Goal: Navigation & Orientation: Understand site structure

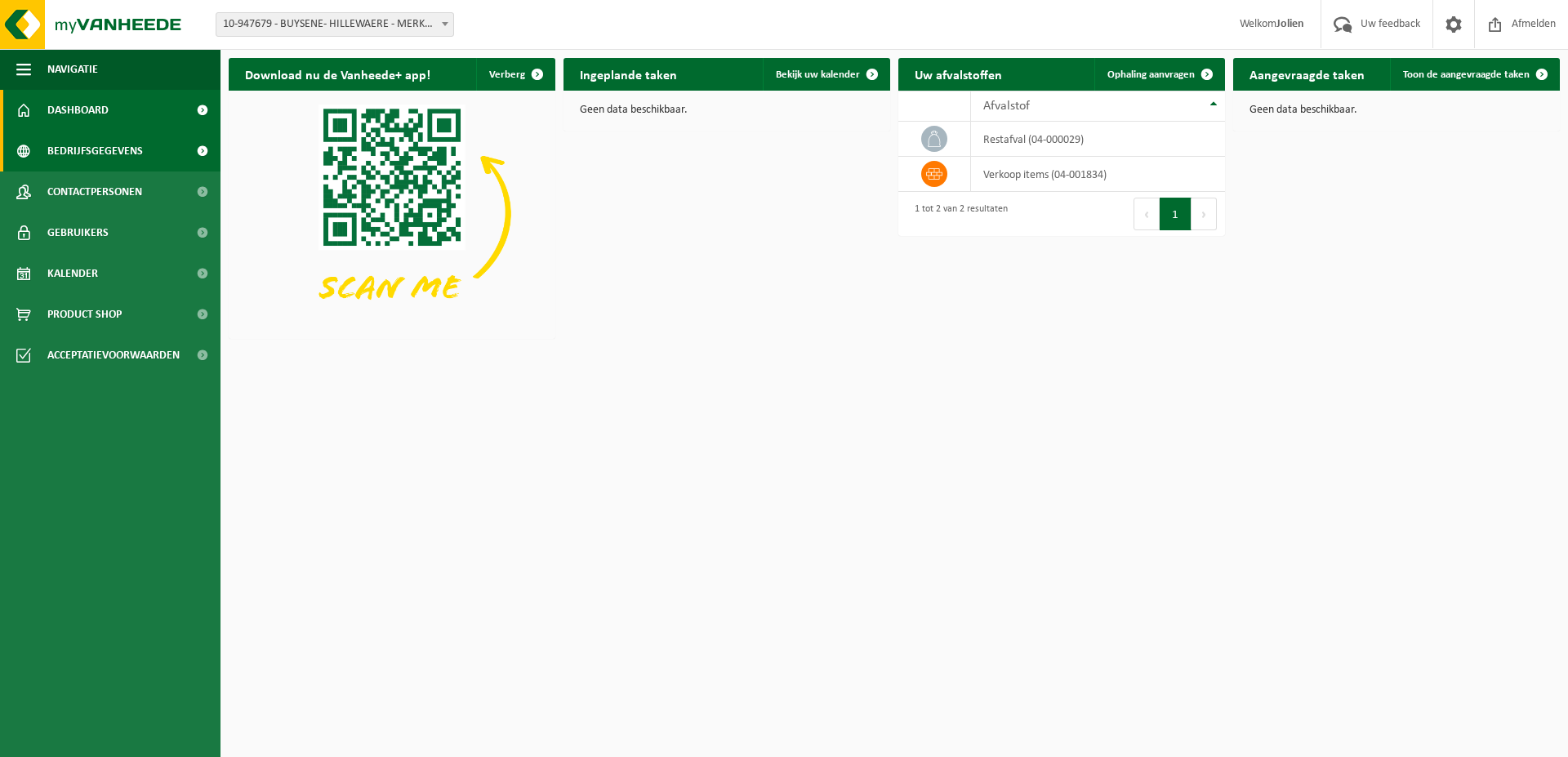
click at [145, 154] on link "Bedrijfsgegevens" at bounding box center [110, 150] width 220 height 40
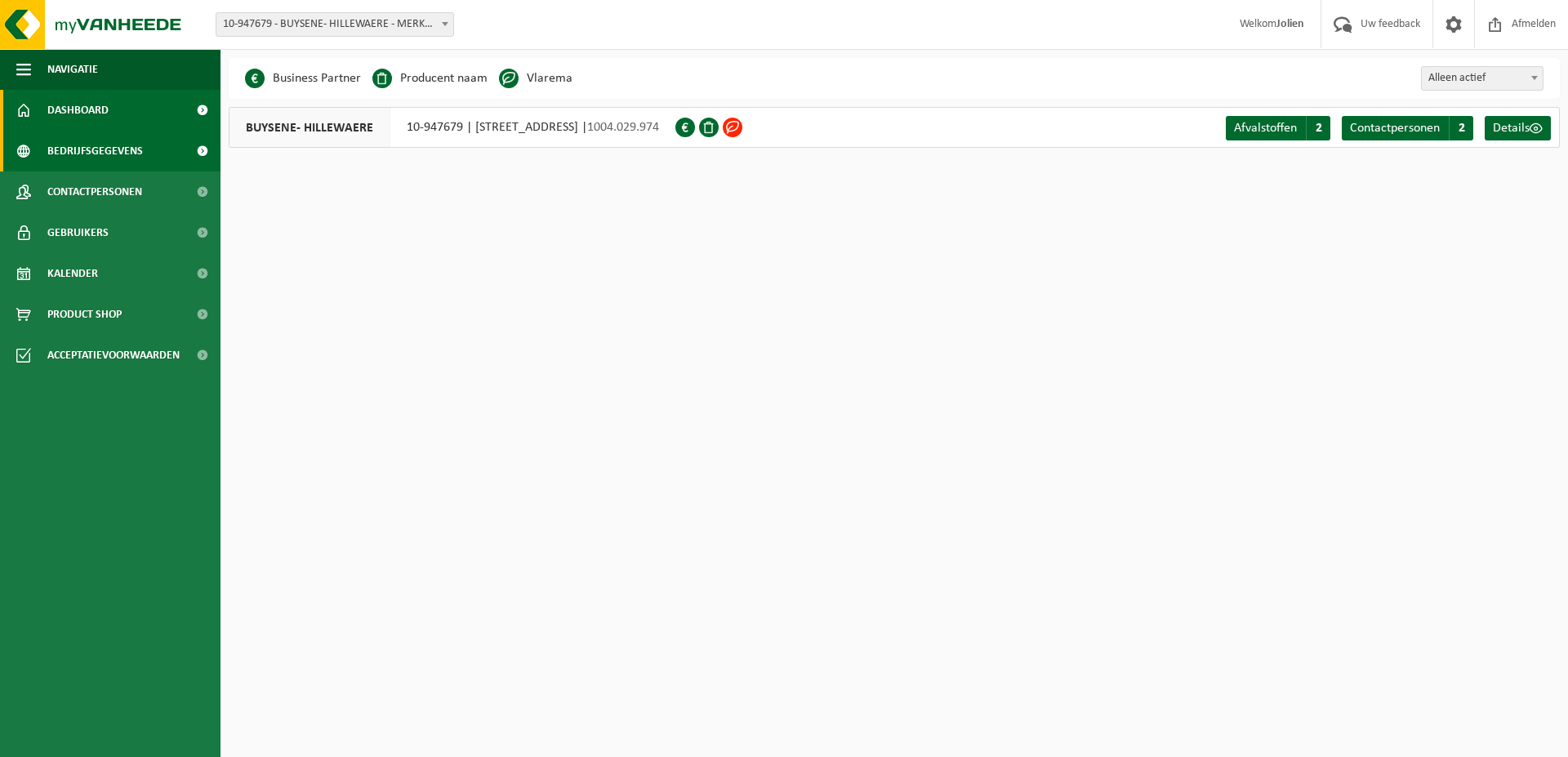
click at [98, 115] on span "Dashboard" at bounding box center [78, 110] width 61 height 40
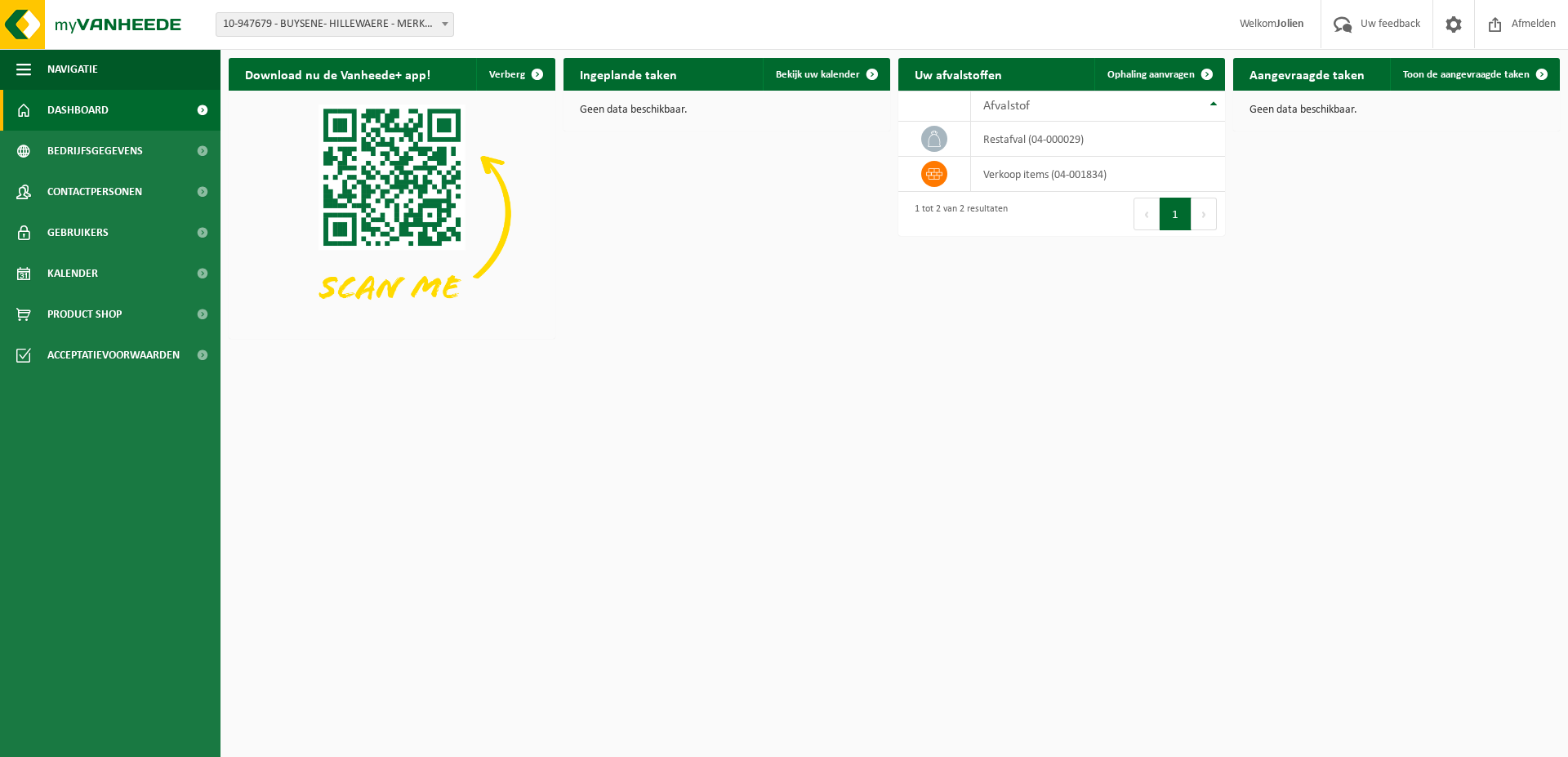
click at [1276, 27] on strong "Jolien" at bounding box center [1290, 24] width 28 height 13
click at [1449, 27] on span at bounding box center [1453, 24] width 24 height 48
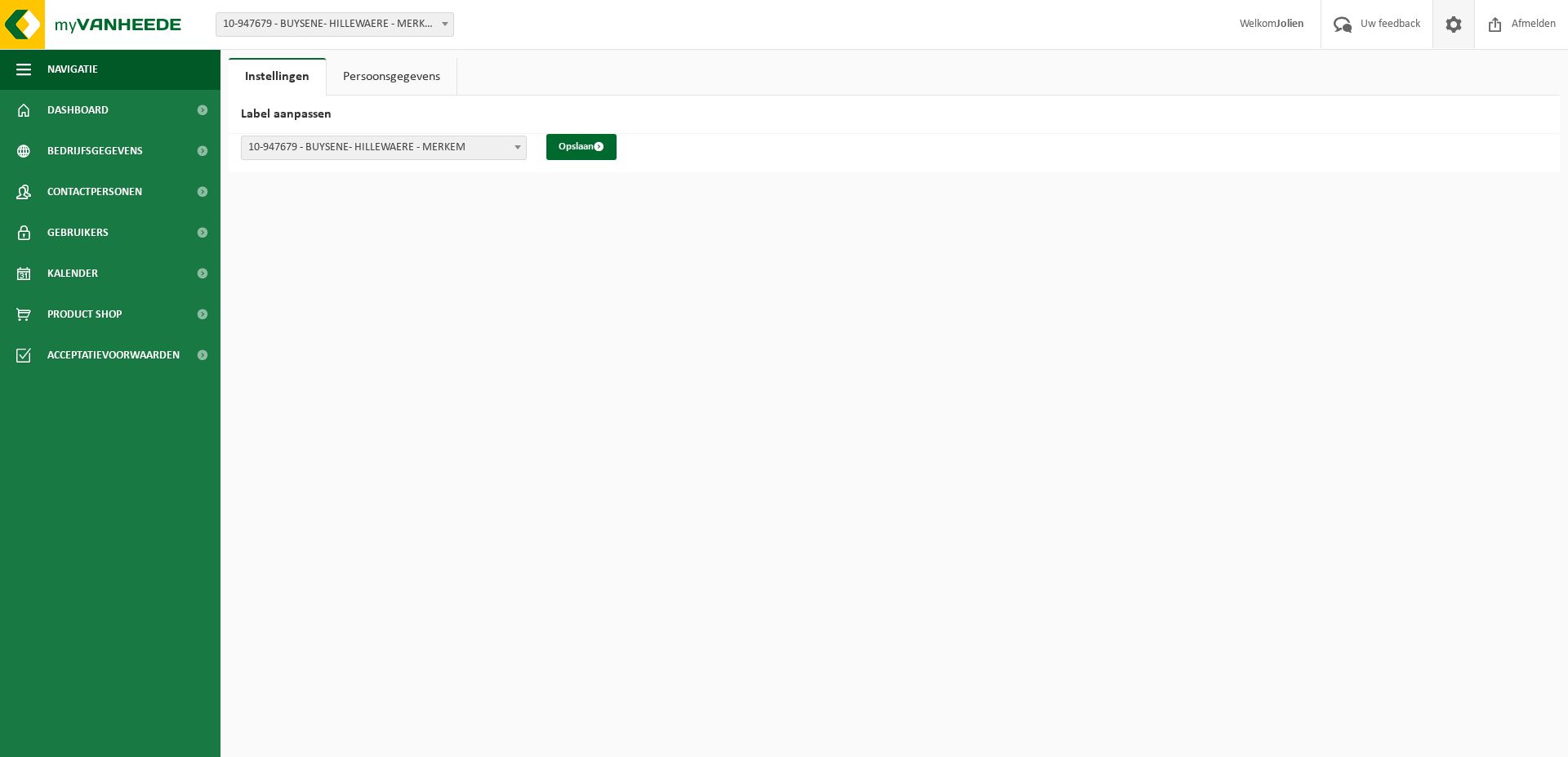
click at [394, 71] on link "Persoonsgegevens" at bounding box center [392, 77] width 130 height 38
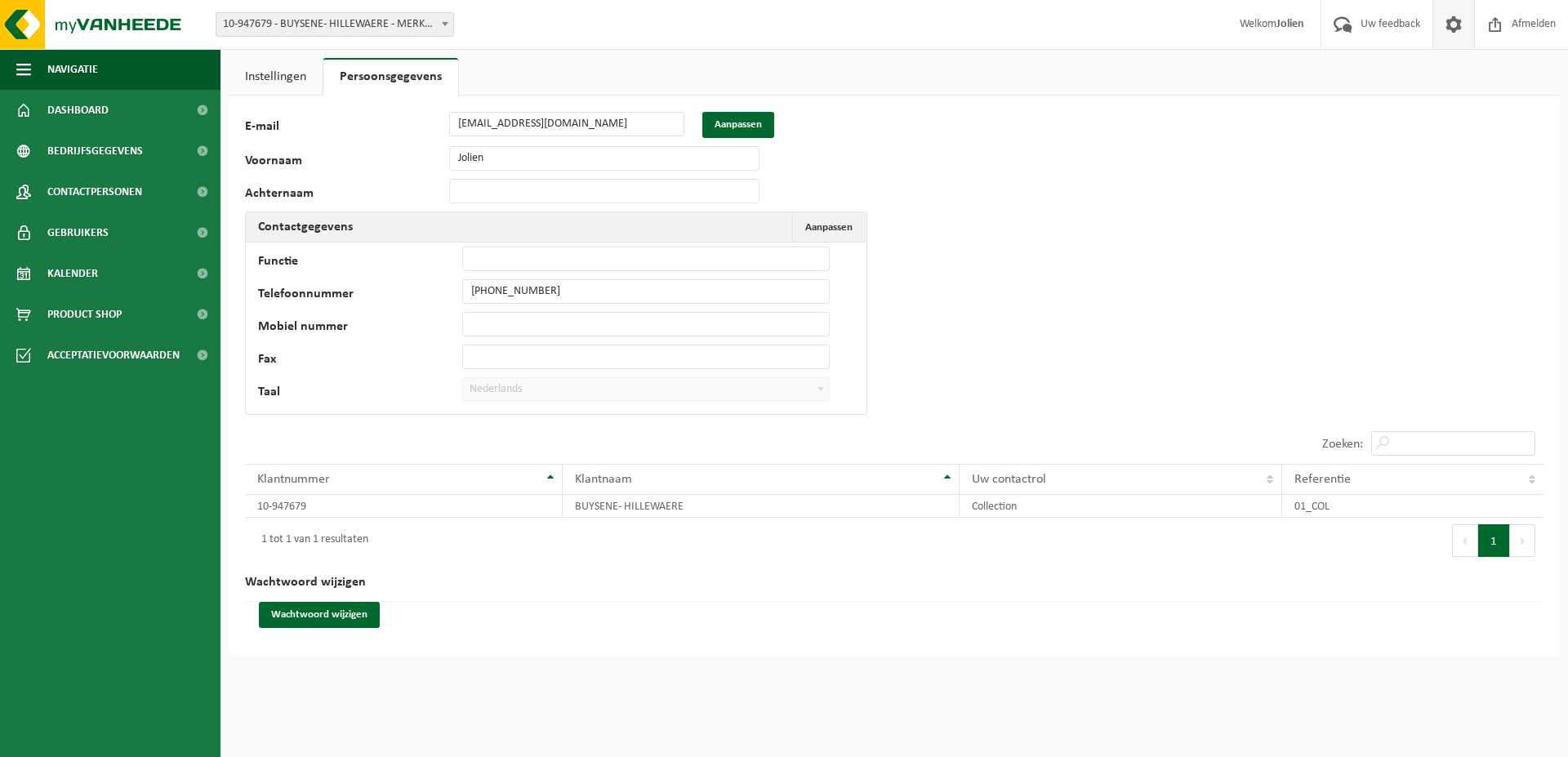
click at [286, 74] on link "Instellingen" at bounding box center [276, 77] width 94 height 38
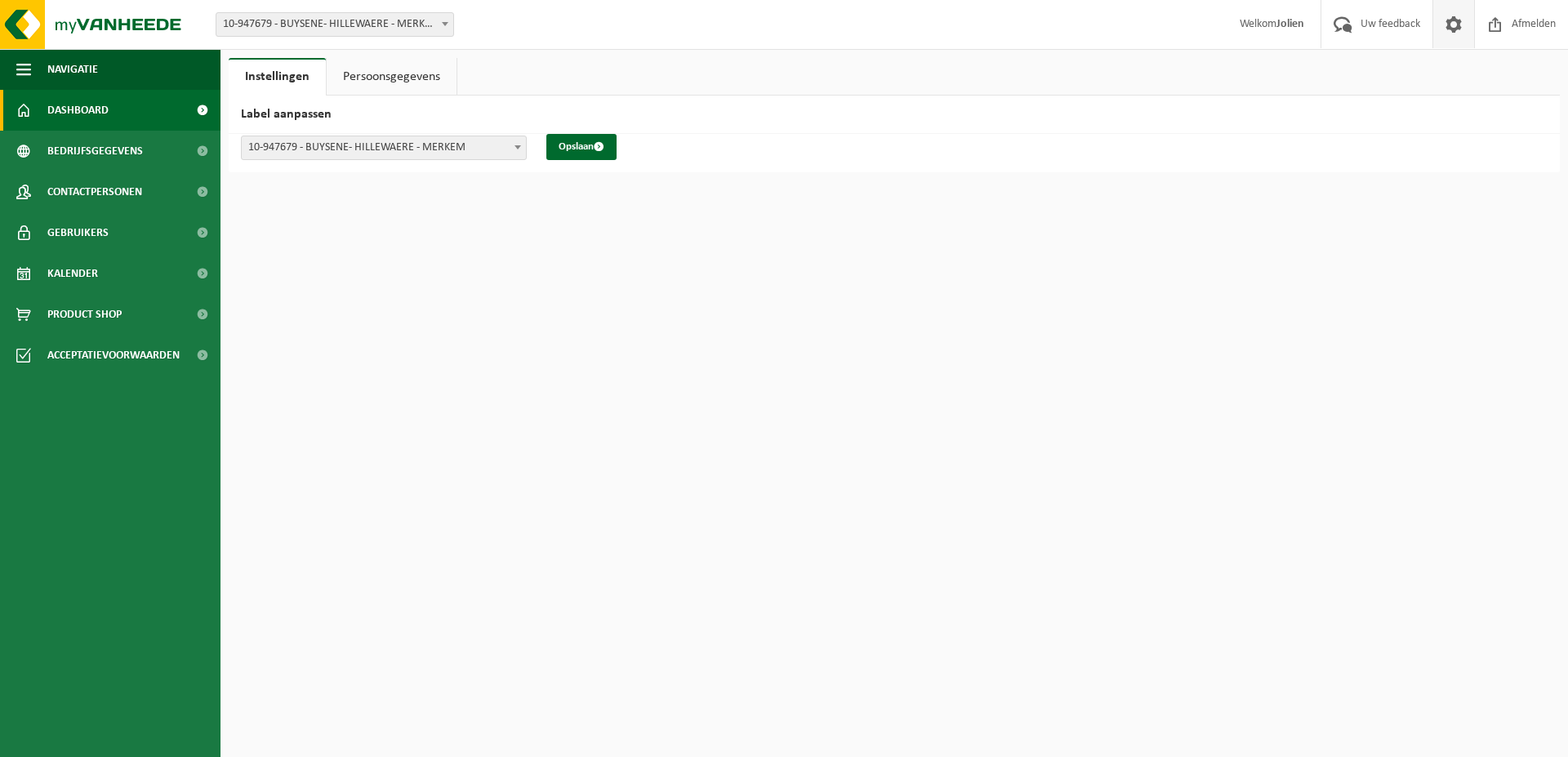
click at [119, 105] on link "Dashboard" at bounding box center [110, 110] width 220 height 40
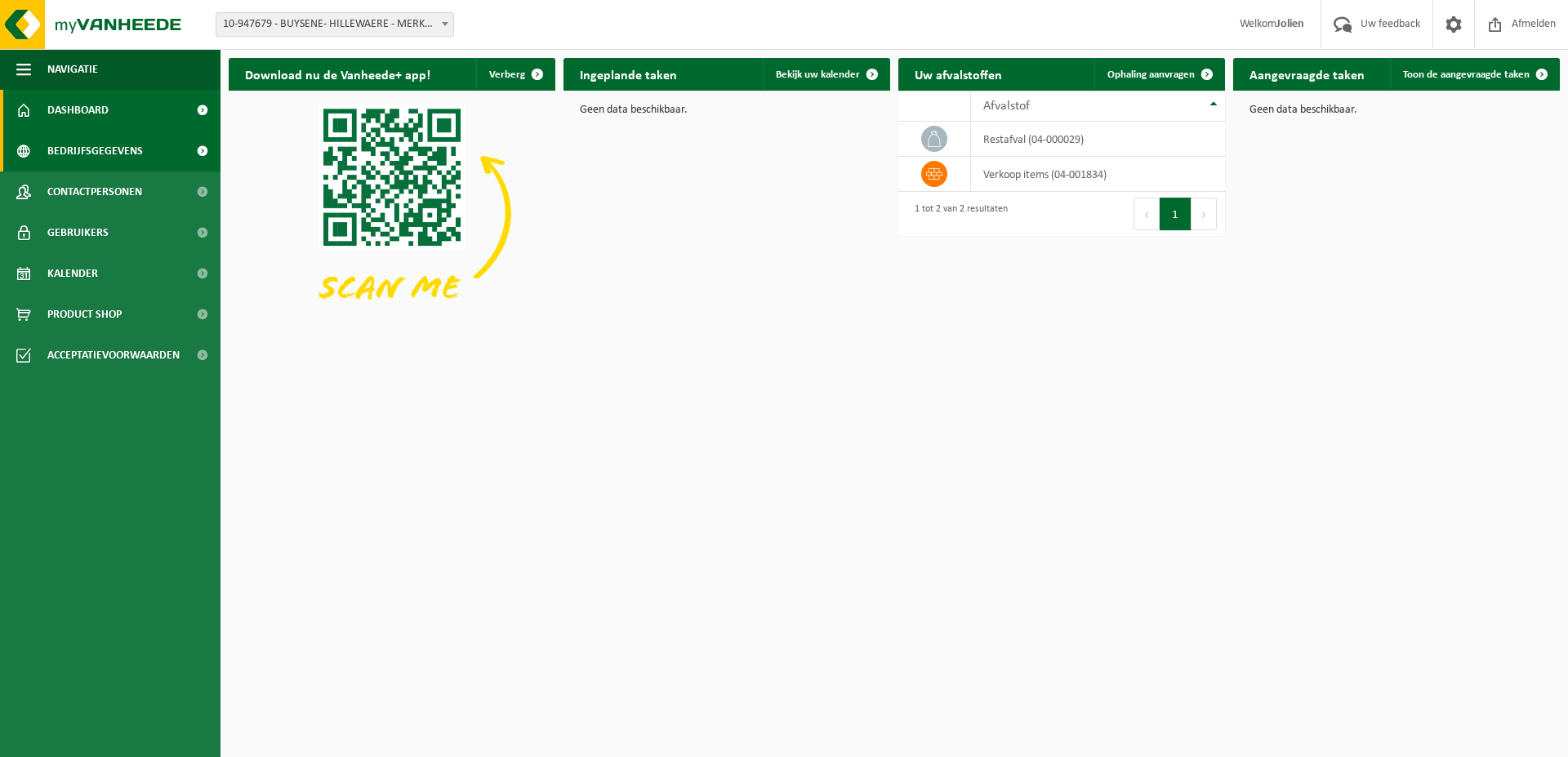
click at [145, 146] on link "Bedrijfsgegevens" at bounding box center [110, 150] width 220 height 40
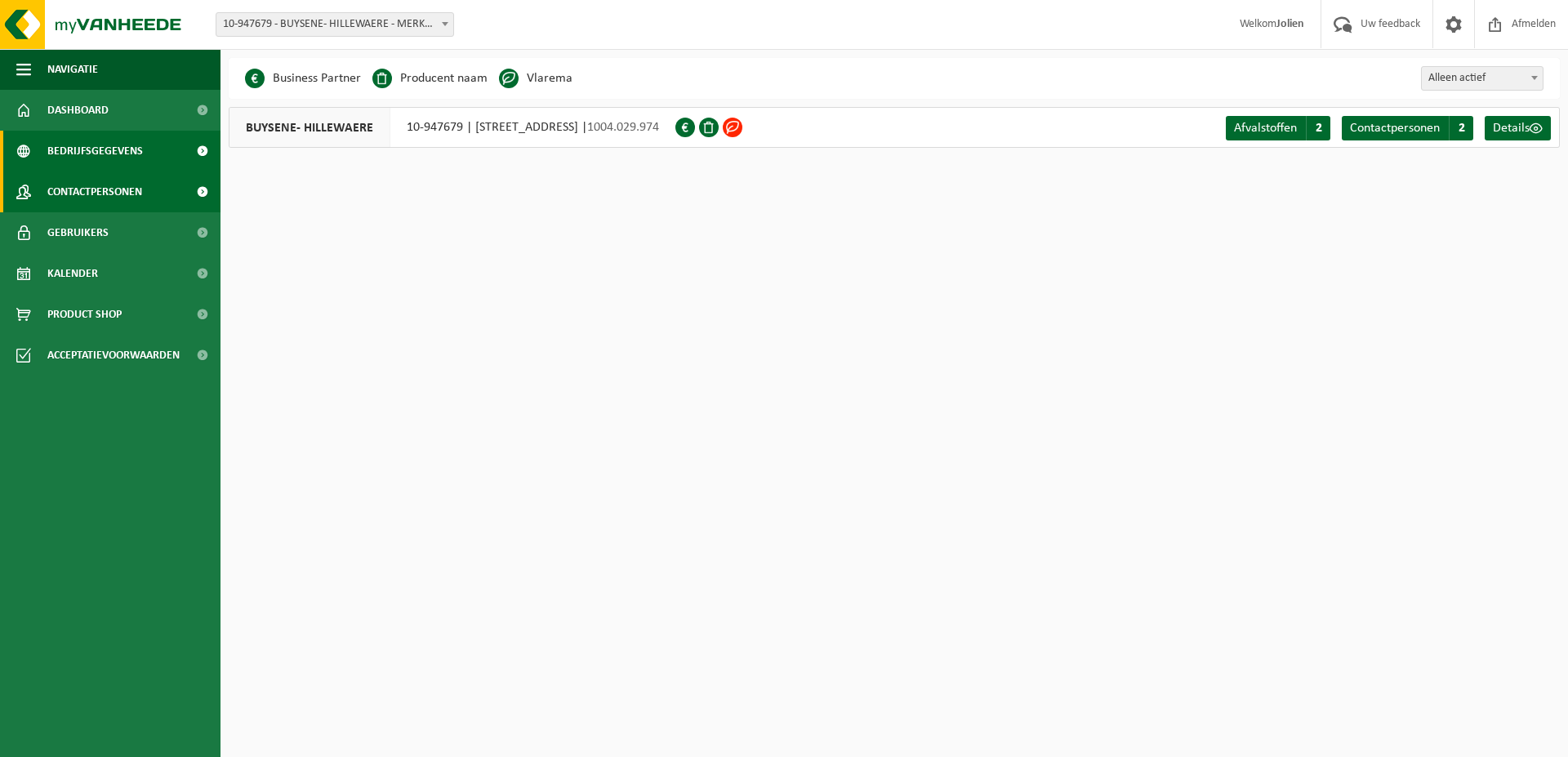
click at [121, 199] on span "Contactpersonen" at bounding box center [94, 191] width 94 height 40
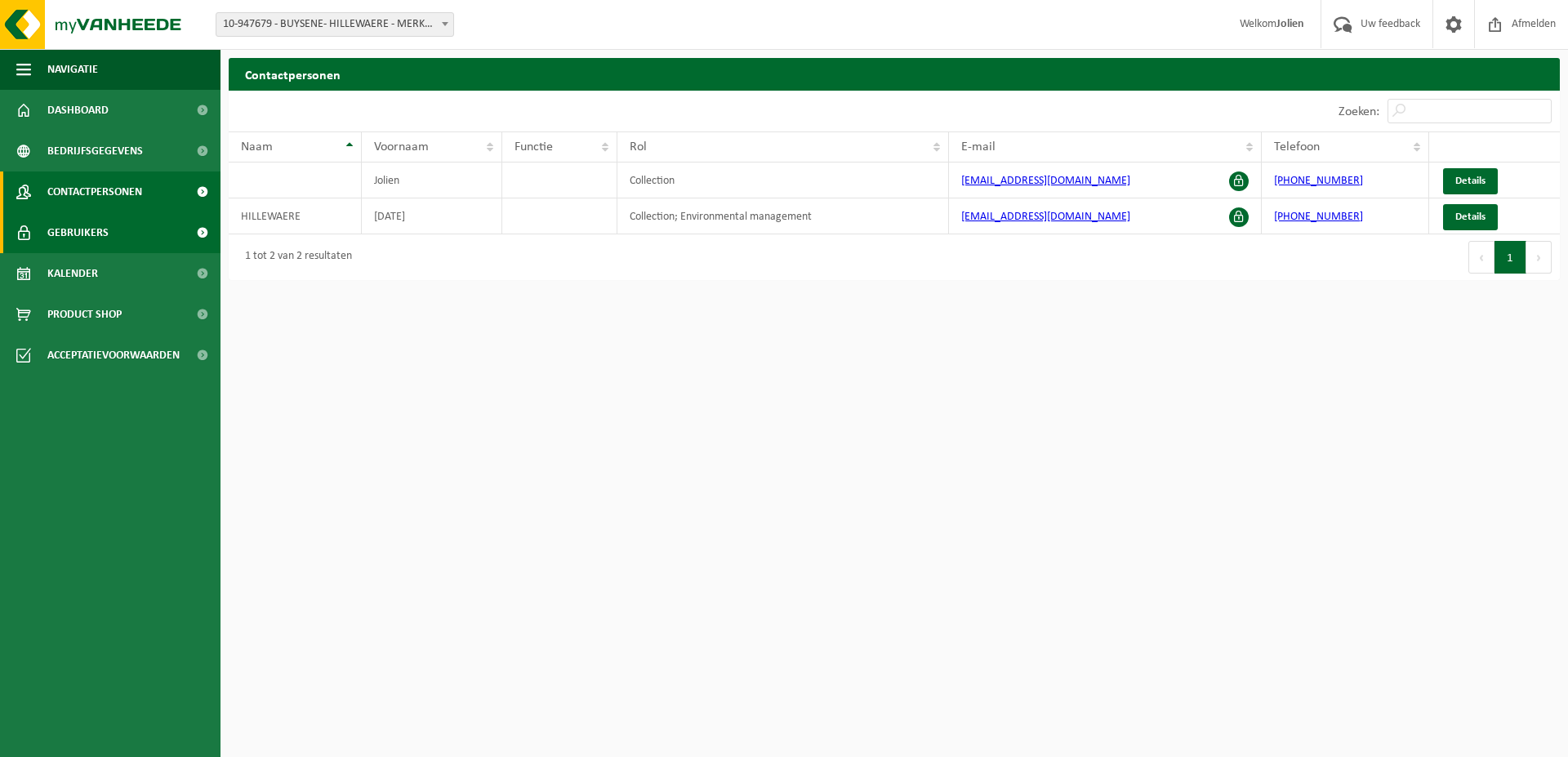
click at [119, 233] on link "Gebruikers" at bounding box center [110, 232] width 220 height 40
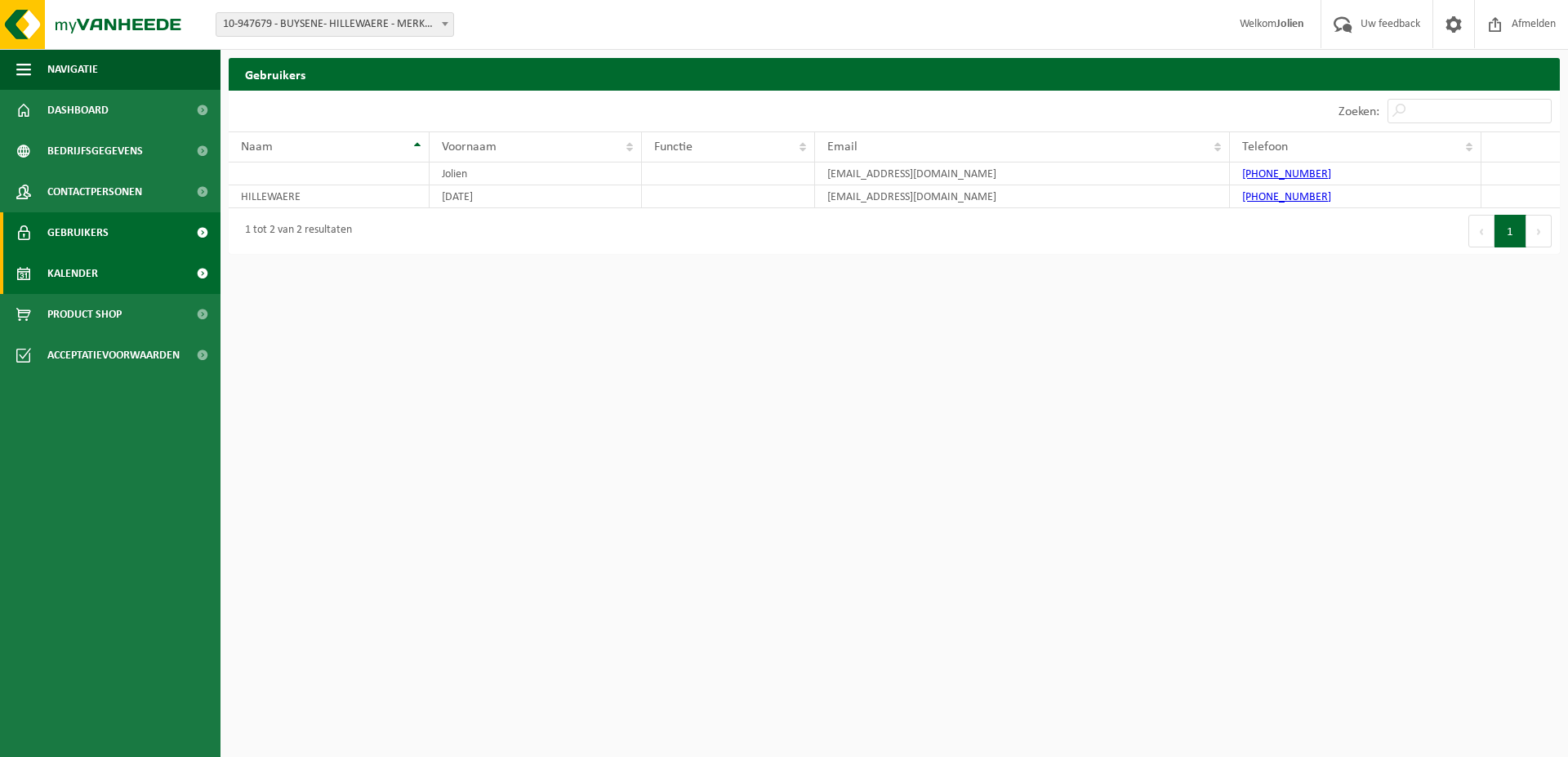
click at [102, 271] on link "Kalender" at bounding box center [110, 273] width 220 height 40
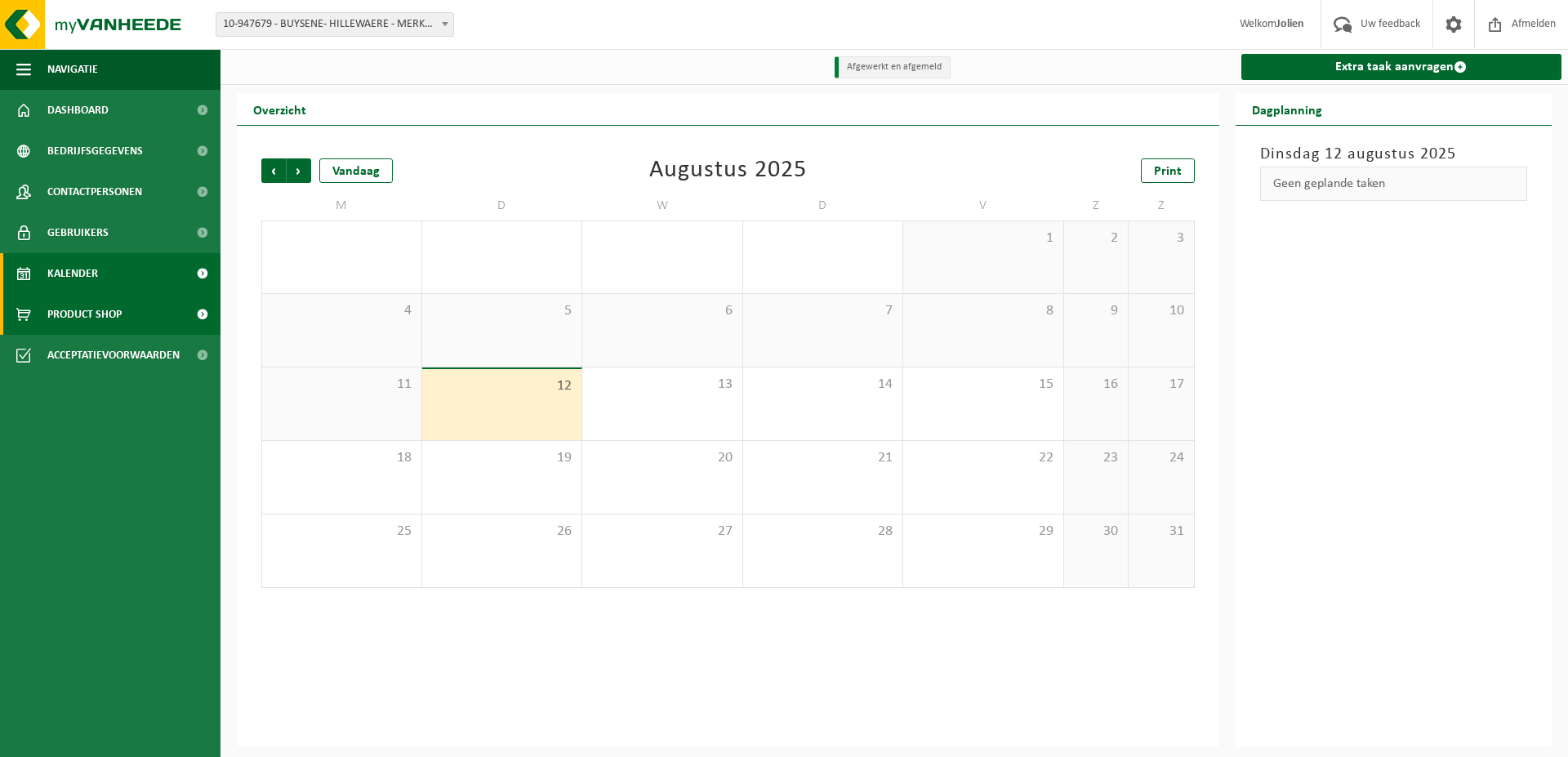
click at [127, 313] on link "Product Shop" at bounding box center [110, 313] width 220 height 40
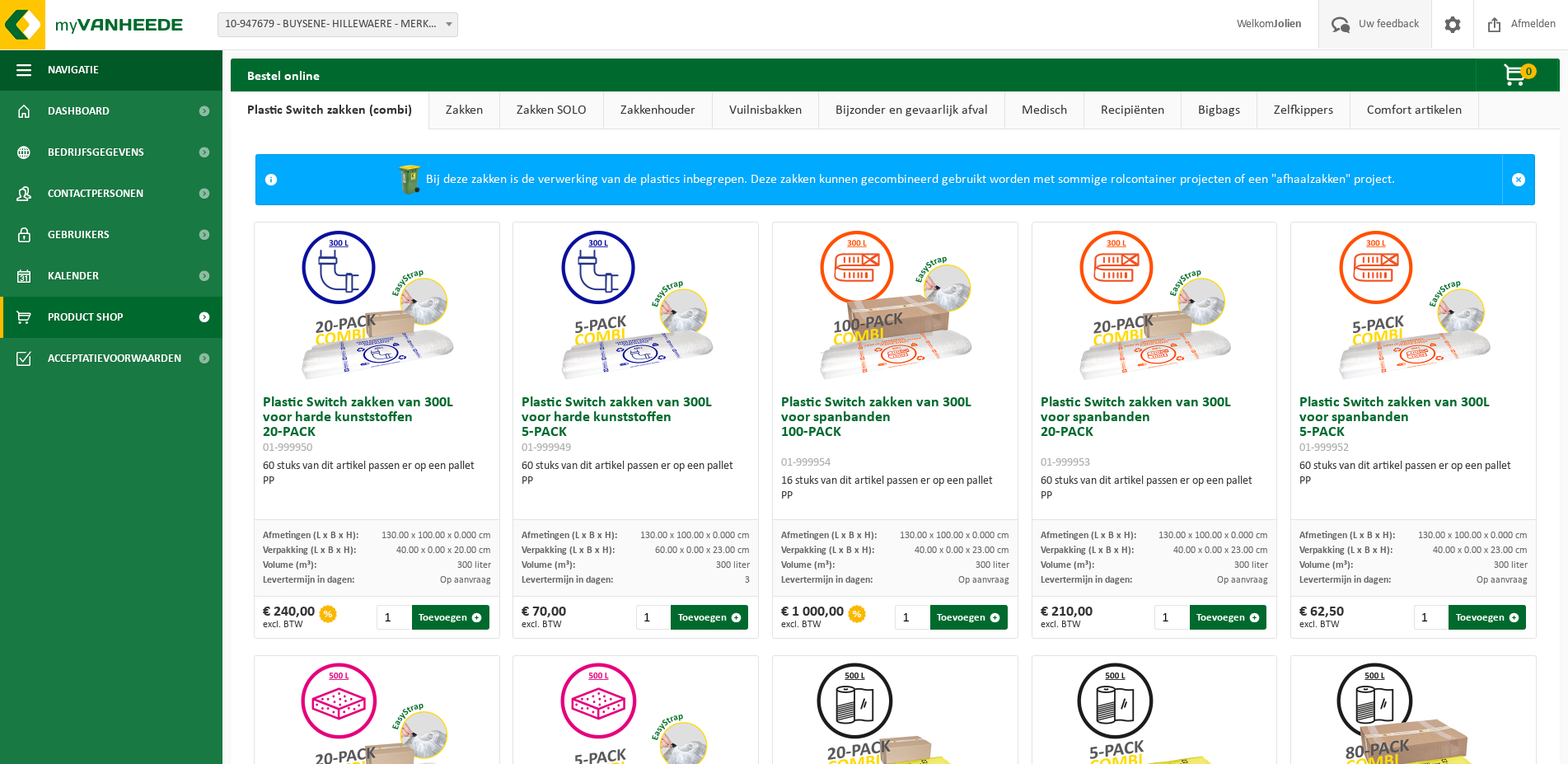
click at [1372, 27] on span "Uw feedback" at bounding box center [1389, 24] width 68 height 49
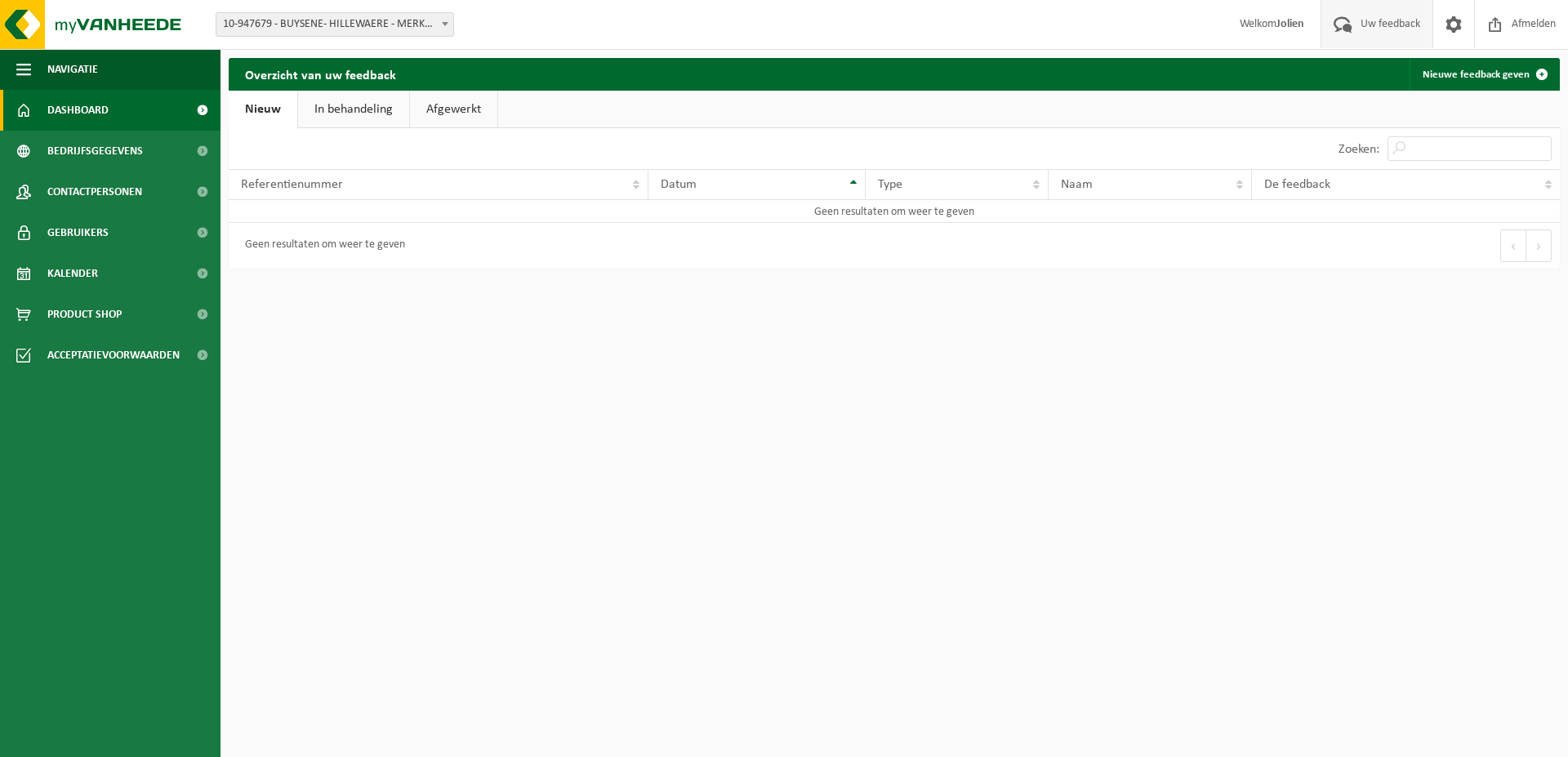
click at [119, 119] on link "Dashboard" at bounding box center [110, 110] width 220 height 40
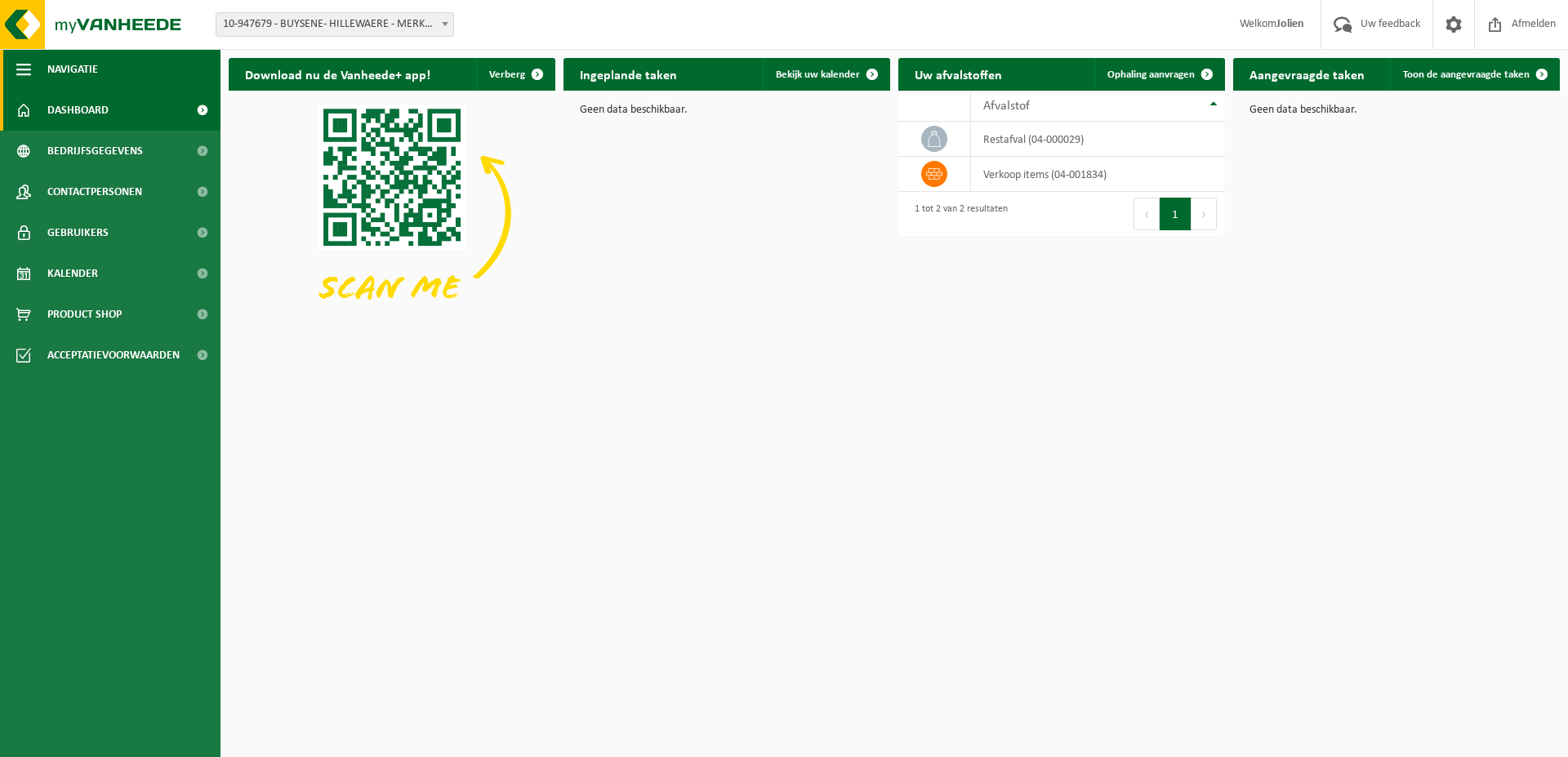
click at [57, 67] on span "Navigatie" at bounding box center [73, 69] width 50 height 40
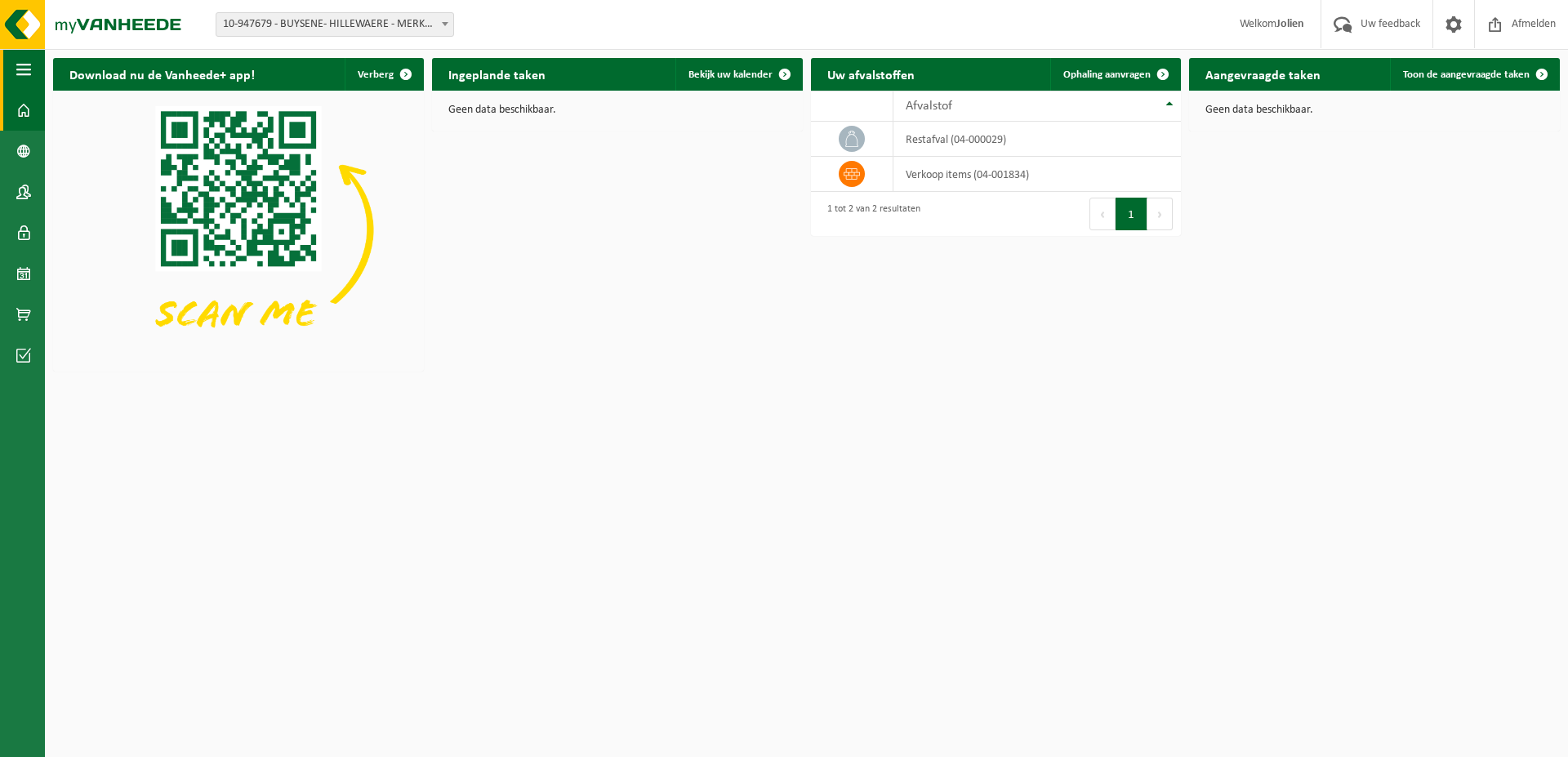
click at [35, 72] on button "Navigatie" at bounding box center [22, 69] width 45 height 40
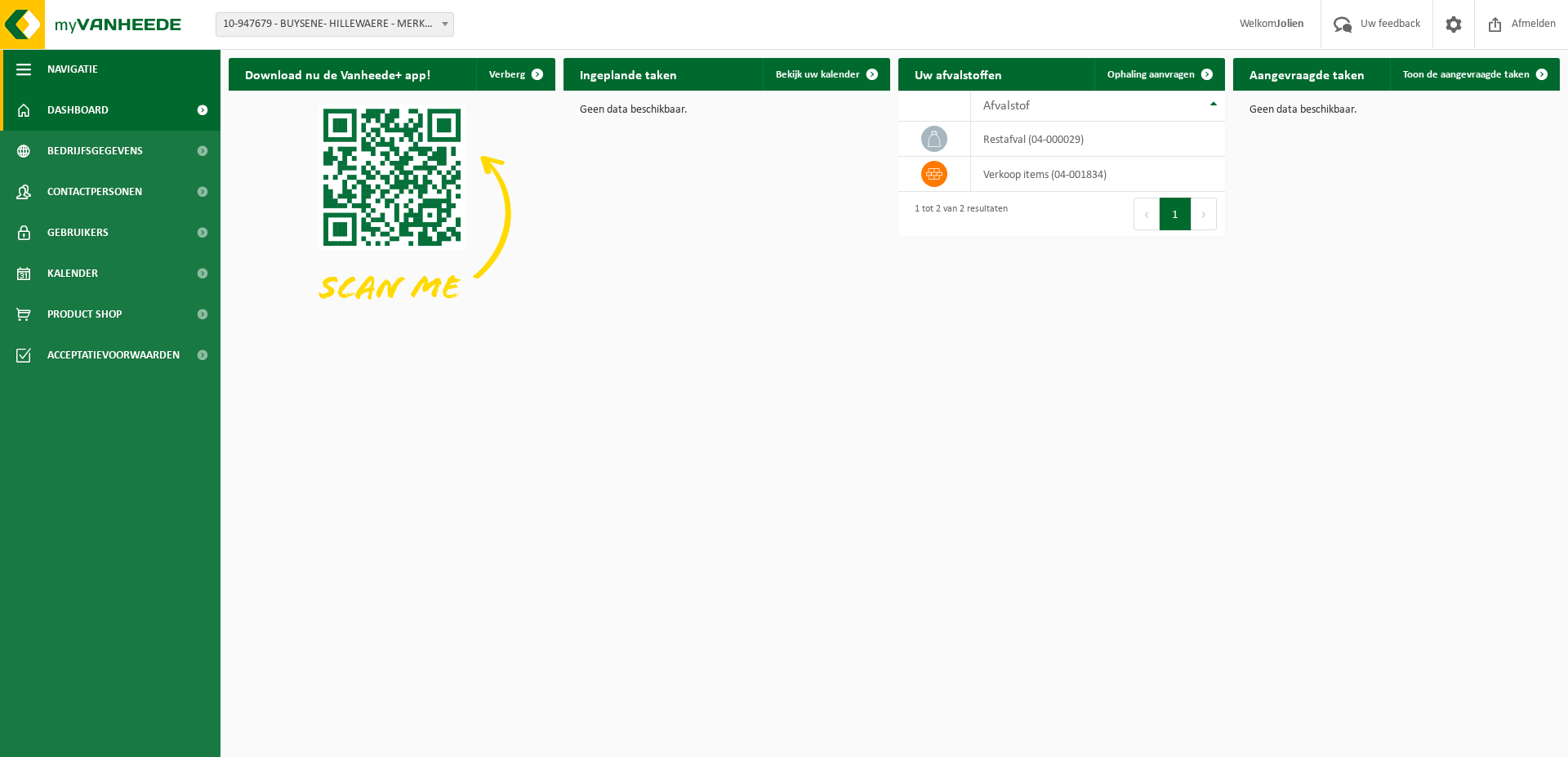
click at [37, 69] on button "Navigatie" at bounding box center [110, 69] width 220 height 40
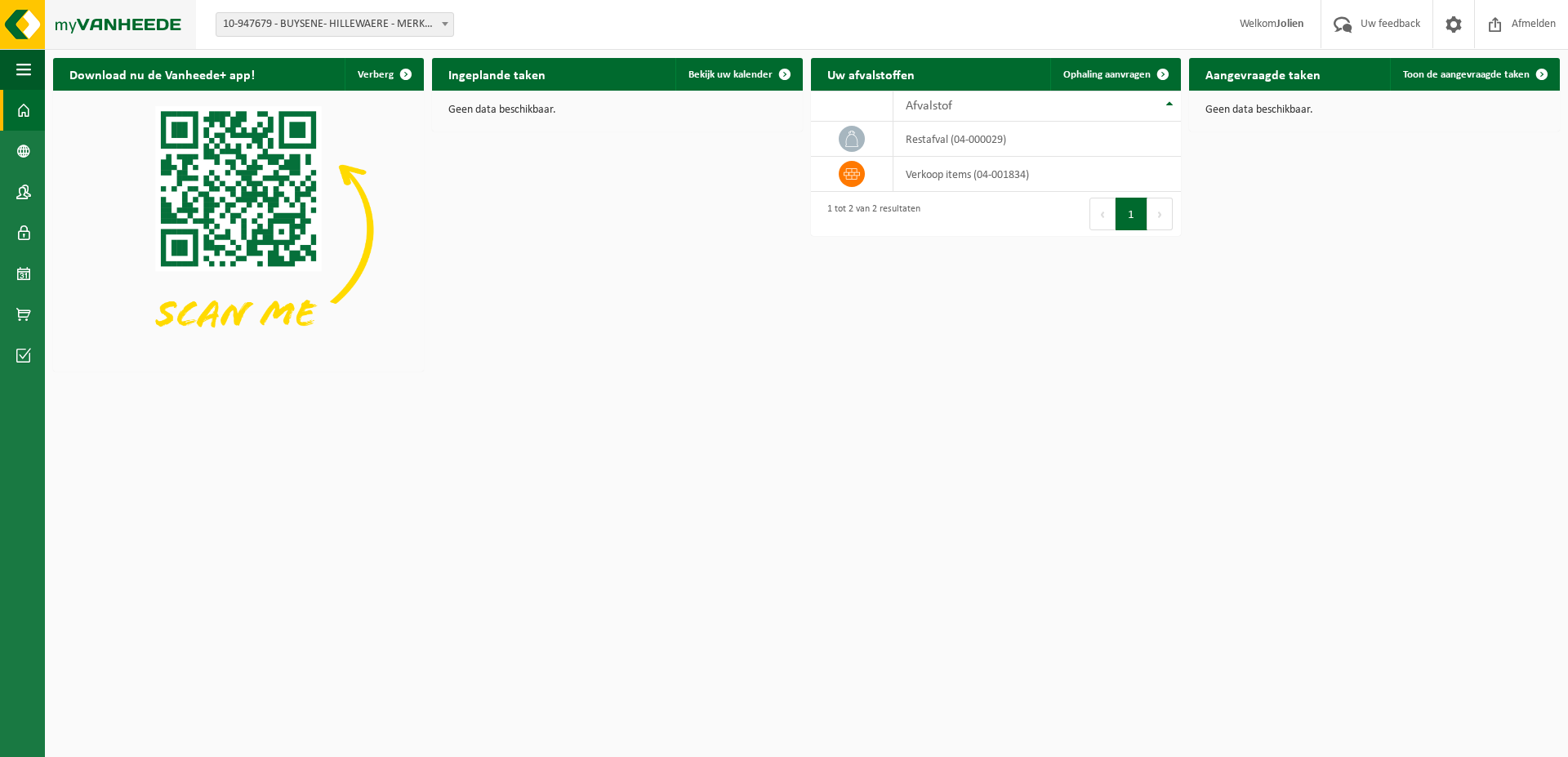
click at [114, 21] on img at bounding box center [98, 24] width 196 height 49
click at [40, 19] on img at bounding box center [98, 24] width 196 height 49
